Goal: Task Accomplishment & Management: Manage account settings

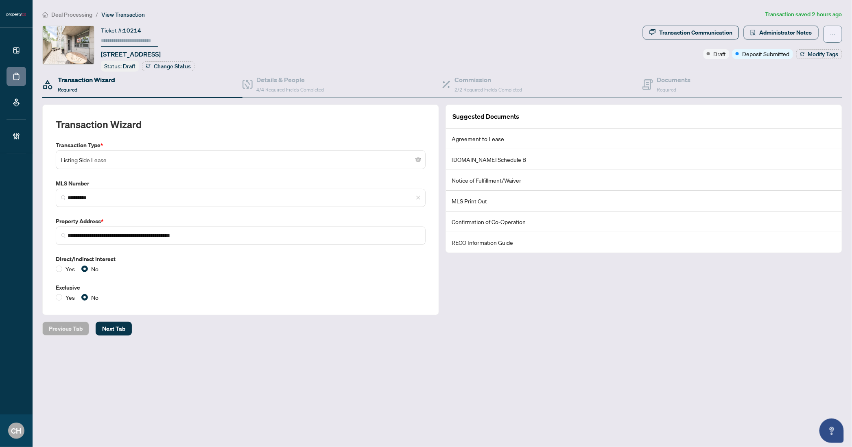
click at [826, 32] on button "button" at bounding box center [832, 34] width 19 height 17
click at [362, 46] on div "Ticket #: 10214 [STREET_ADDRESS] Status: Draft Change Status" at bounding box center [340, 49] width 597 height 46
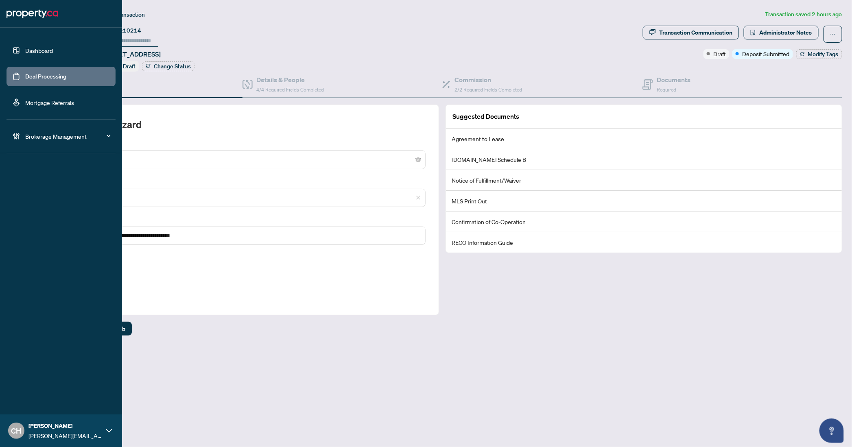
click at [25, 80] on link "Deal Processing" at bounding box center [45, 76] width 41 height 7
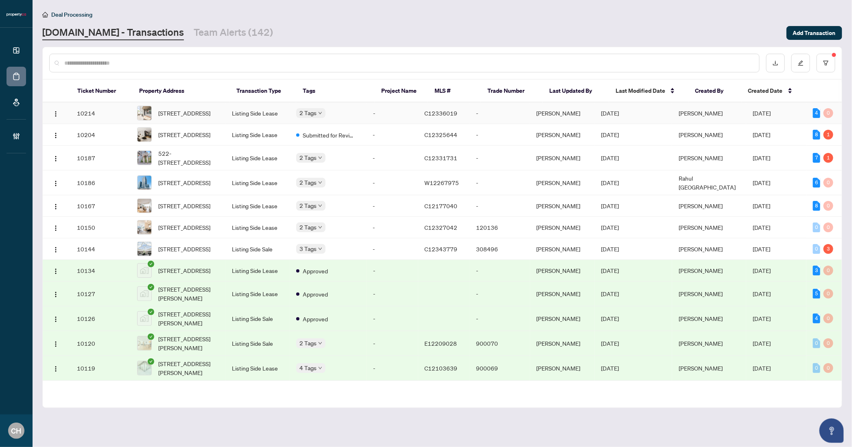
click at [654, 113] on td "[DATE]" at bounding box center [633, 113] width 77 height 22
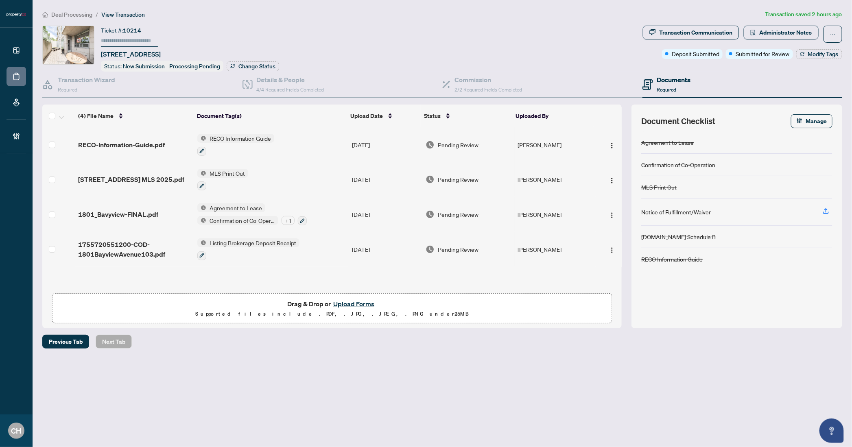
click at [700, 88] on div "Documents Required" at bounding box center [742, 85] width 200 height 26
click at [79, 86] on div "Transaction Wizard Required" at bounding box center [86, 84] width 57 height 19
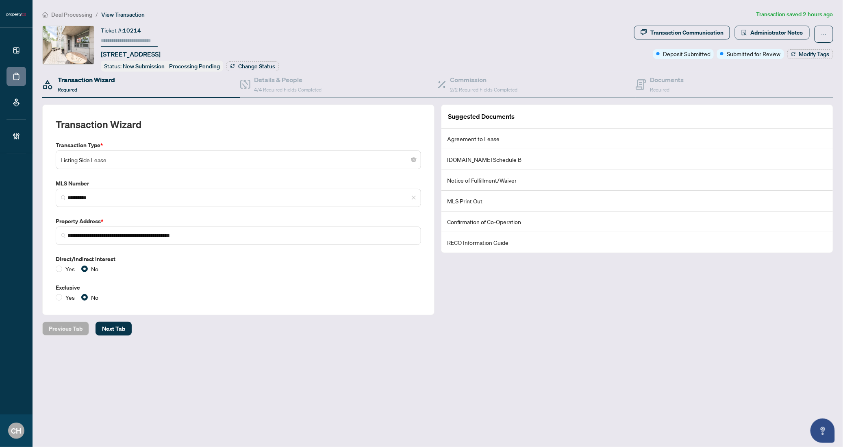
click at [145, 314] on div "**********" at bounding box center [438, 187] width 798 height 354
click at [621, 81] on div "Commission 2/2 Required Fields Completed" at bounding box center [537, 85] width 198 height 26
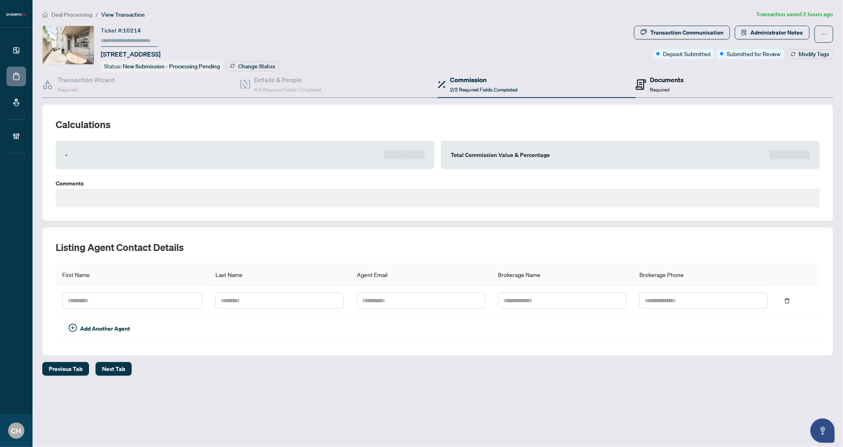
click at [644, 81] on icon at bounding box center [641, 84] width 11 height 11
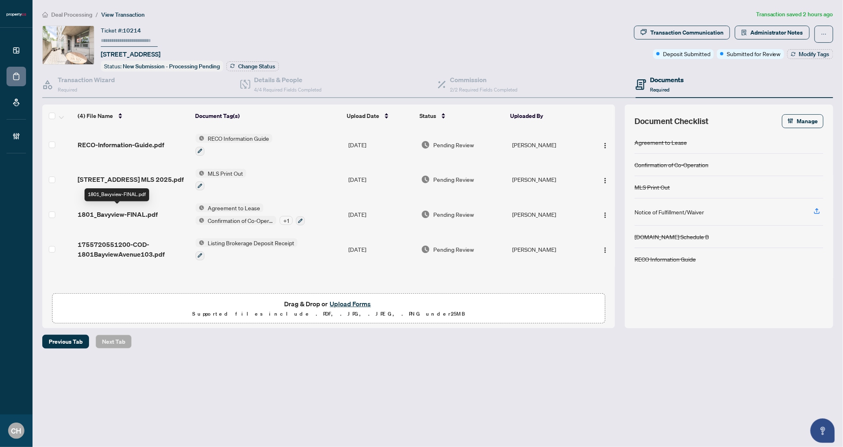
click at [155, 216] on span "1801_Bavyview-FINAL.pdf" at bounding box center [118, 214] width 80 height 10
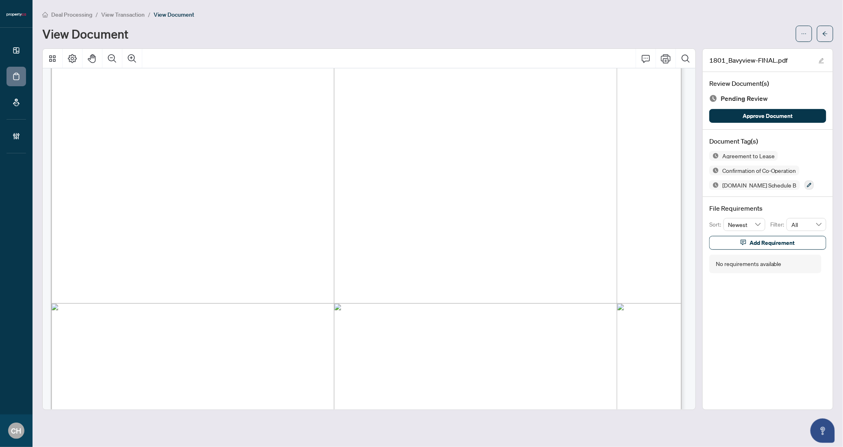
scroll to position [57, 0]
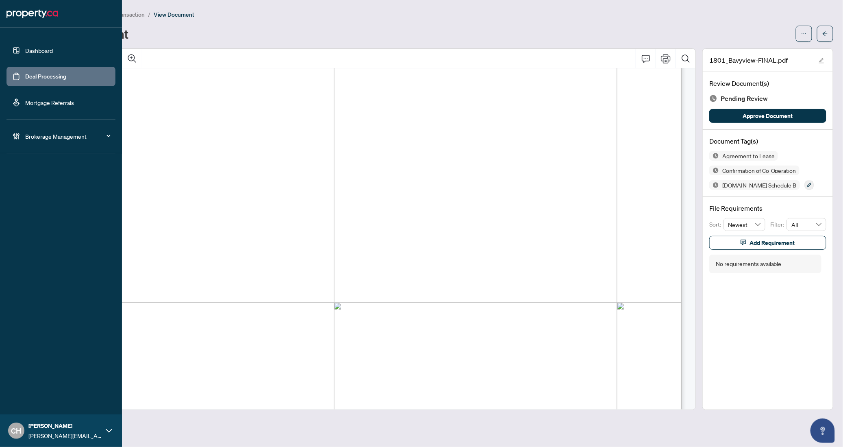
click at [25, 78] on link "Deal Processing" at bounding box center [45, 76] width 41 height 7
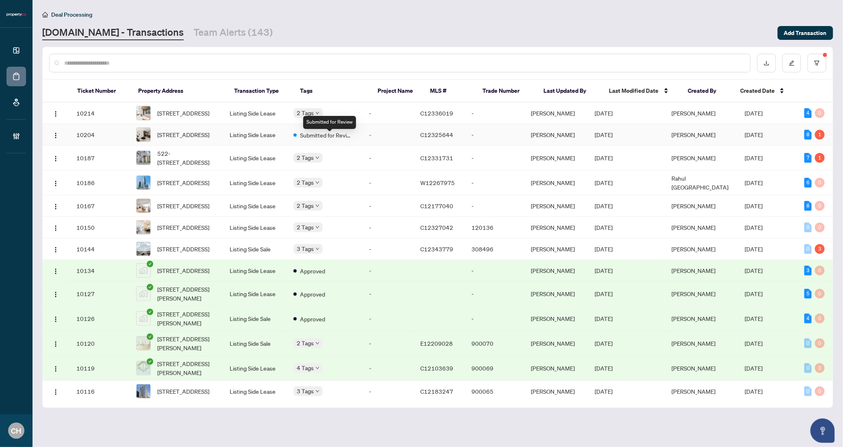
click at [353, 138] on span "Submitted for Review" at bounding box center [326, 135] width 53 height 9
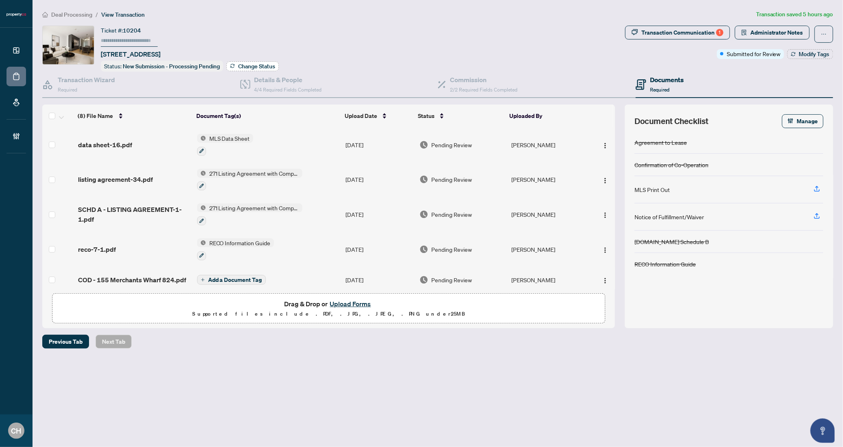
click at [259, 63] on span "Change Status" at bounding box center [256, 66] width 37 height 6
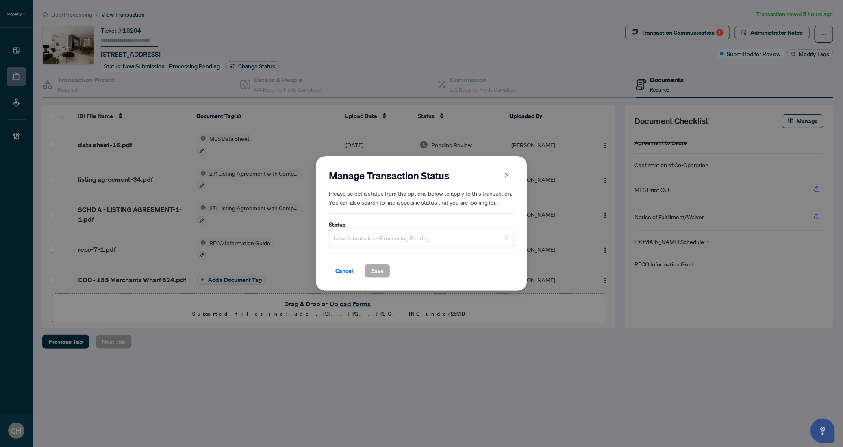
click at [438, 240] on span "New Submission - Processing Pending" at bounding box center [422, 237] width 176 height 15
click at [621, 267] on div "Manage Transaction Status Please select a status from the options below to appl…" at bounding box center [421, 223] width 843 height 447
click at [512, 176] on button "button" at bounding box center [507, 175] width 16 height 14
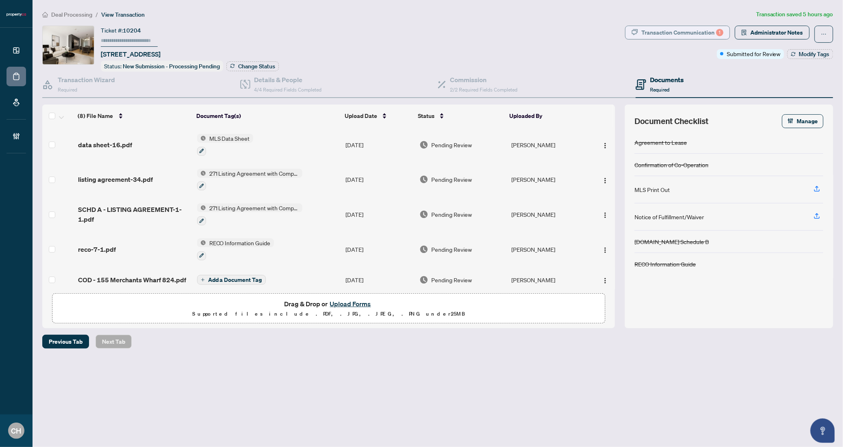
click at [678, 26] on div "Transaction Communication 1" at bounding box center [683, 32] width 82 height 13
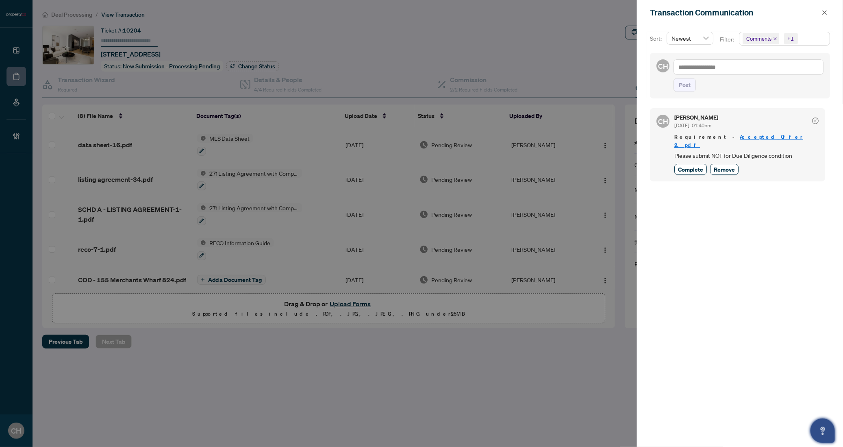
click at [824, 440] on button "Open asap" at bounding box center [823, 430] width 24 height 24
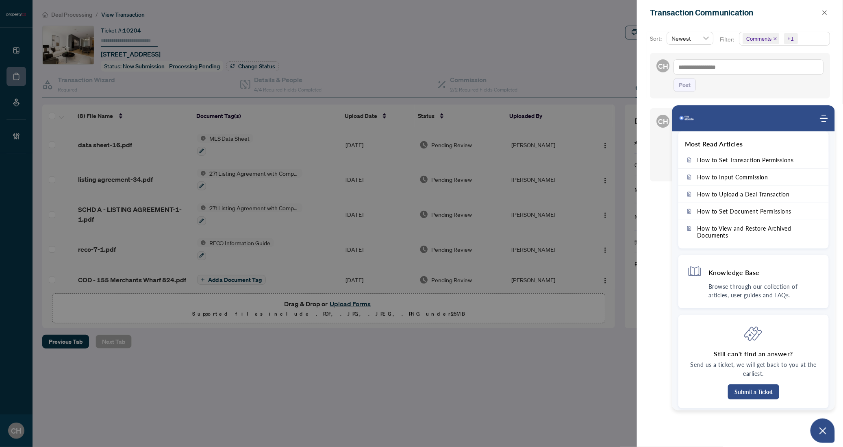
click at [545, 24] on div at bounding box center [421, 223] width 843 height 447
click at [826, 13] on icon "close" at bounding box center [825, 13] width 6 height 6
